Goal: Navigation & Orientation: Find specific page/section

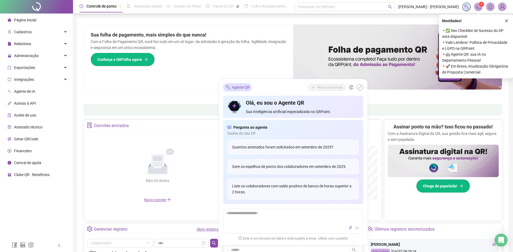
click at [360, 87] on icon "shrink" at bounding box center [360, 87] width 4 height 4
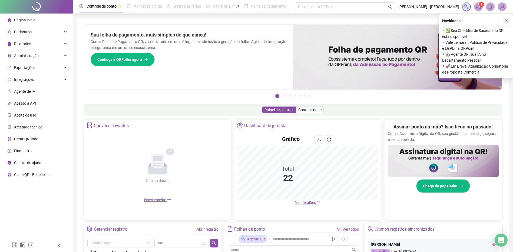
click at [506, 21] on icon "close" at bounding box center [506, 21] width 4 height 4
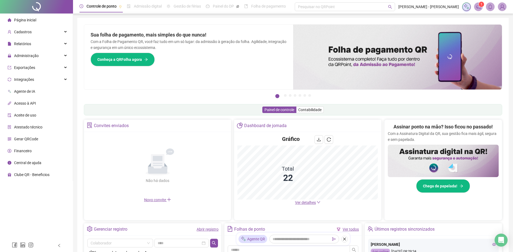
click at [31, 20] on span "Página inicial" at bounding box center [25, 20] width 22 height 4
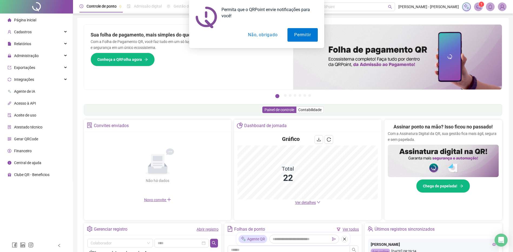
click at [270, 37] on button "Não, obrigado" at bounding box center [262, 35] width 43 height 14
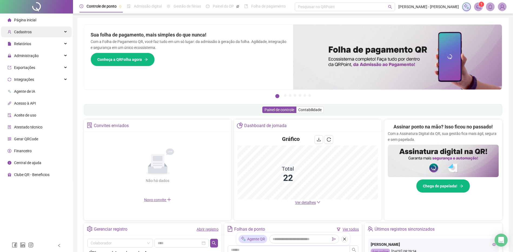
click at [25, 32] on span "Cadastros" at bounding box center [23, 32] width 18 height 4
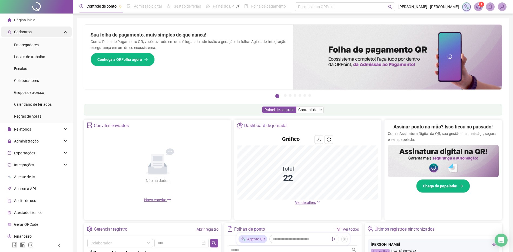
click at [24, 33] on span "Cadastros" at bounding box center [23, 32] width 18 height 4
